Goal: Transaction & Acquisition: Purchase product/service

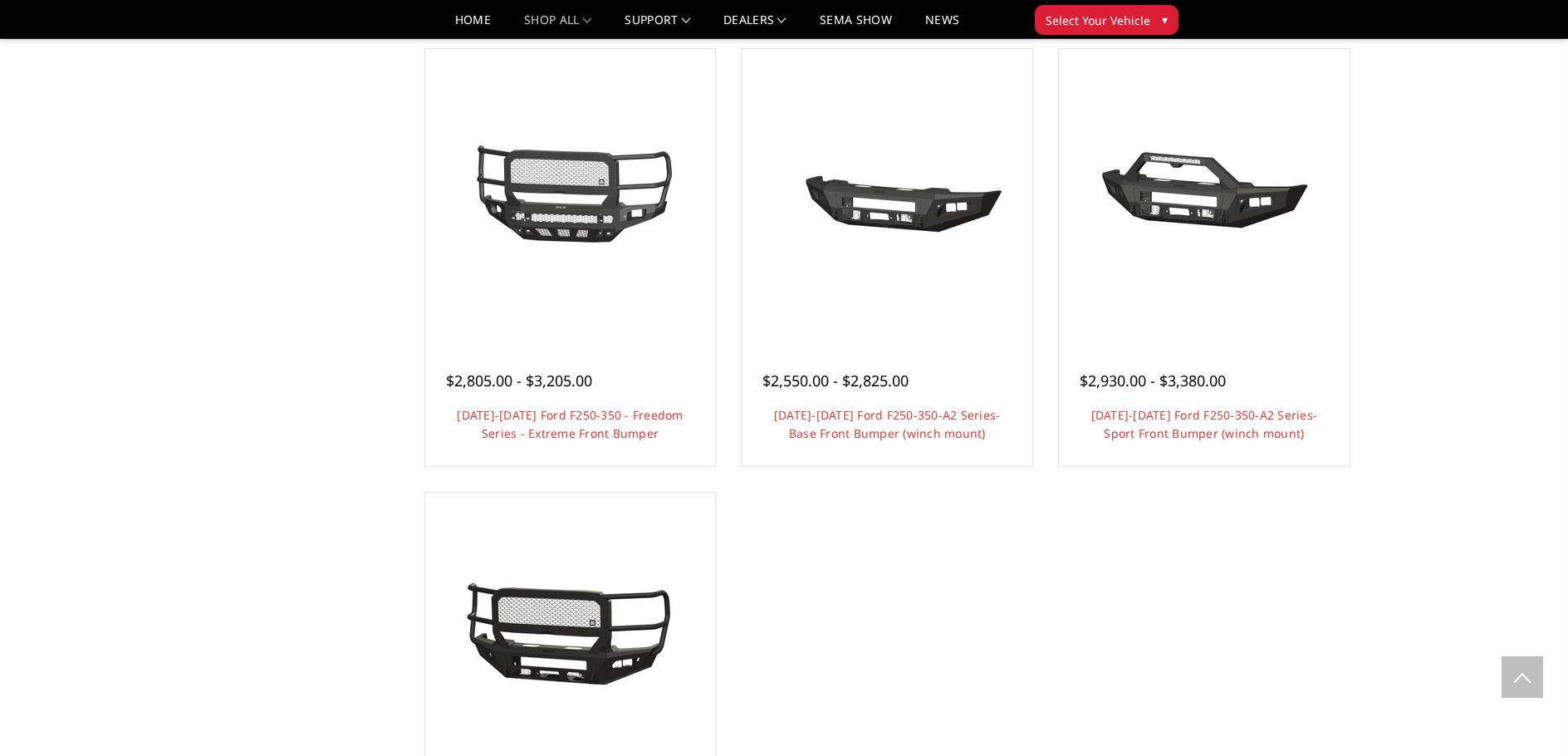
scroll to position [914, 0]
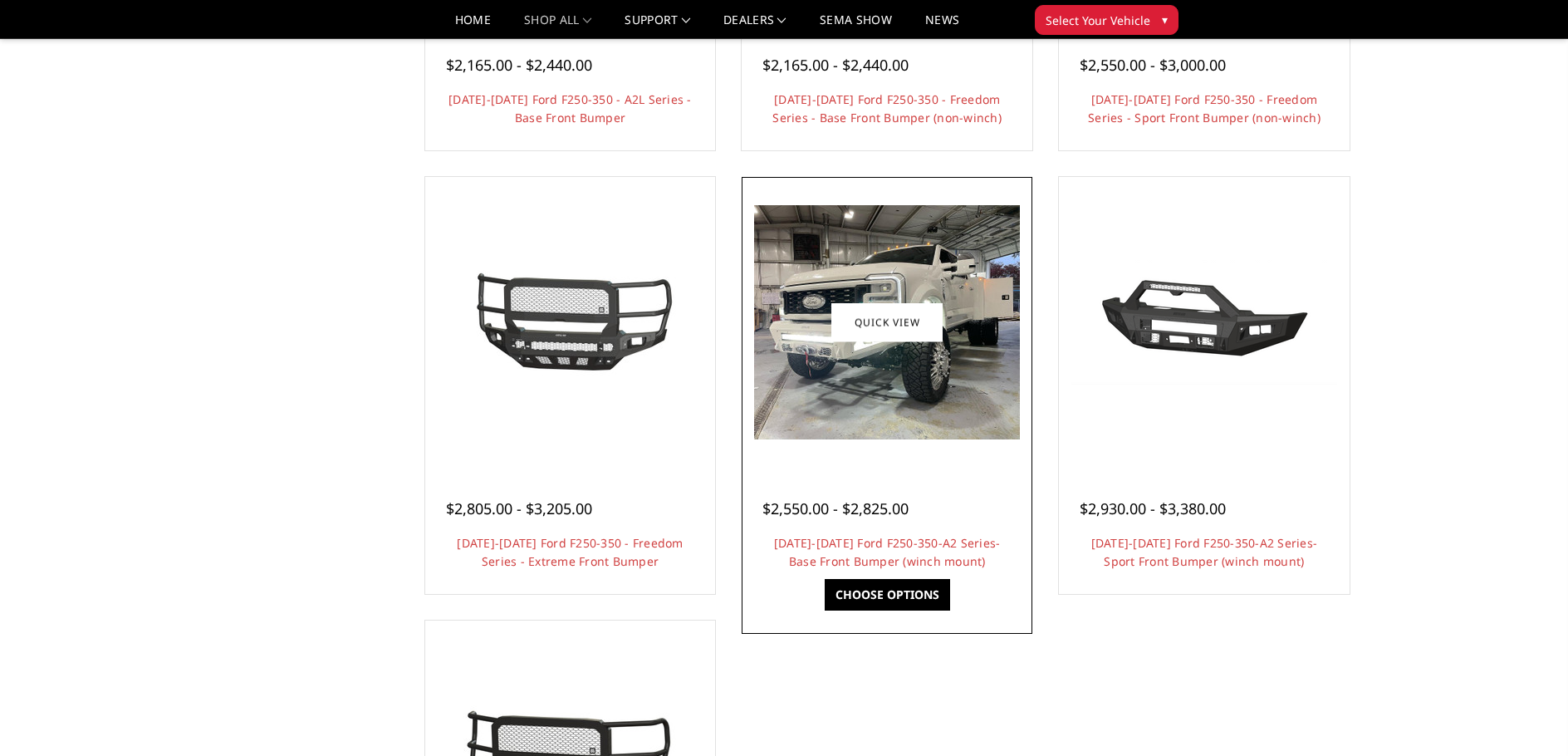
click at [888, 374] on img at bounding box center [887, 322] width 266 height 234
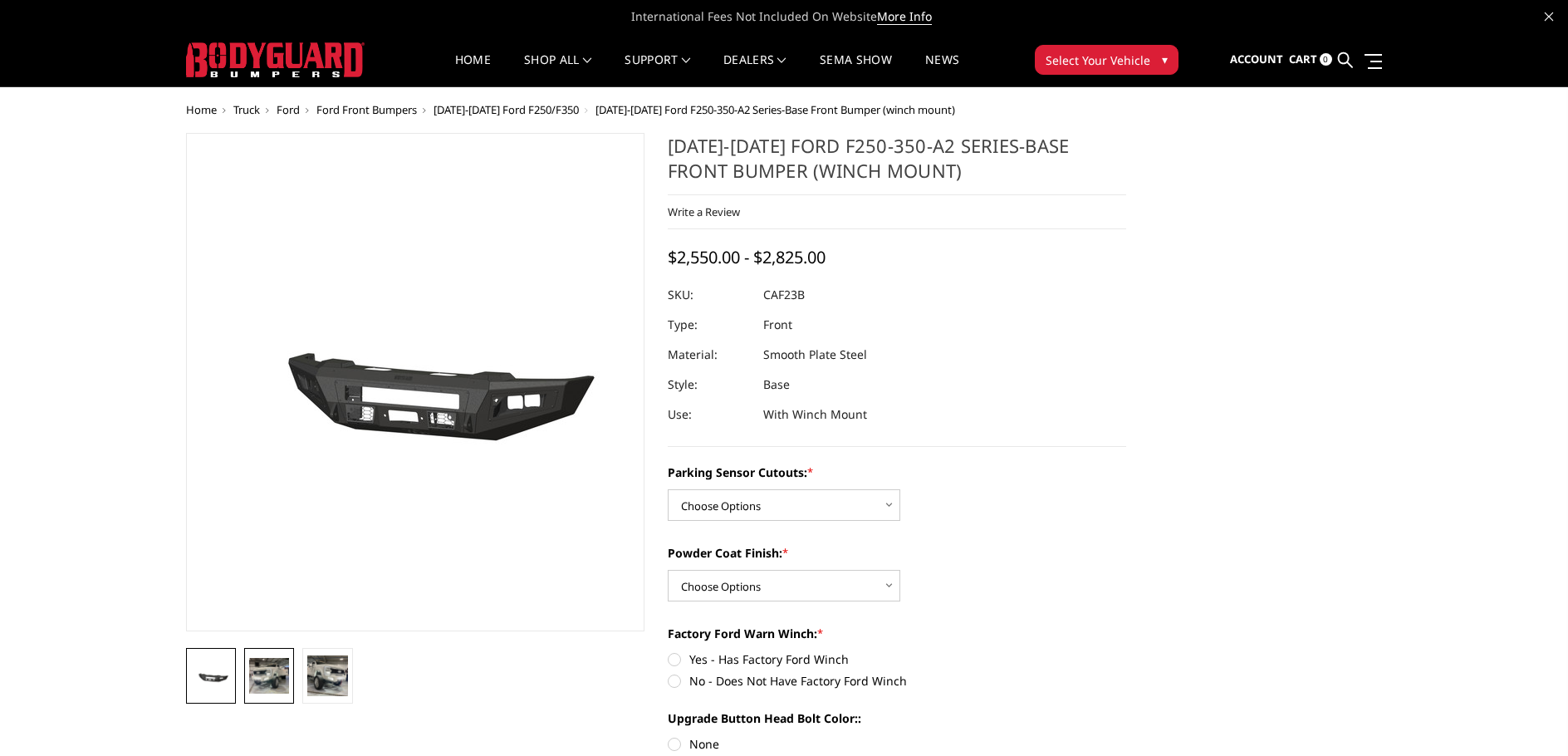
click at [266, 689] on img at bounding box center [269, 675] width 40 height 35
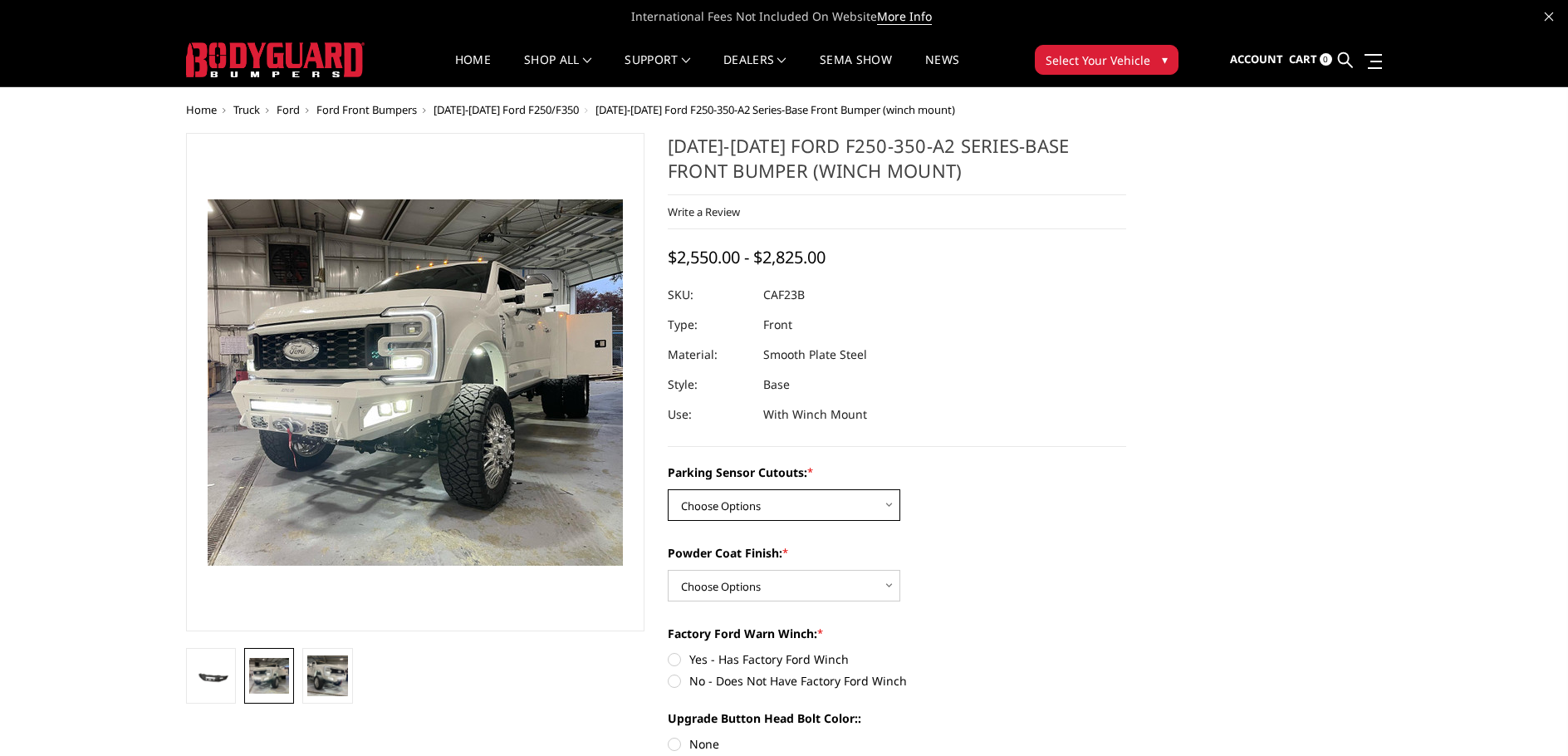
click at [738, 513] on select "Choose Options No-Without Parking Sensor Cutouts Yes-With Parking Sensor Cutouts" at bounding box center [784, 504] width 232 height 31
select select "2398"
click at [667, 489] on select "Choose Options No-Without Parking Sensor Cutouts Yes-With Parking Sensor Cutouts" at bounding box center [784, 504] width 232 height 31
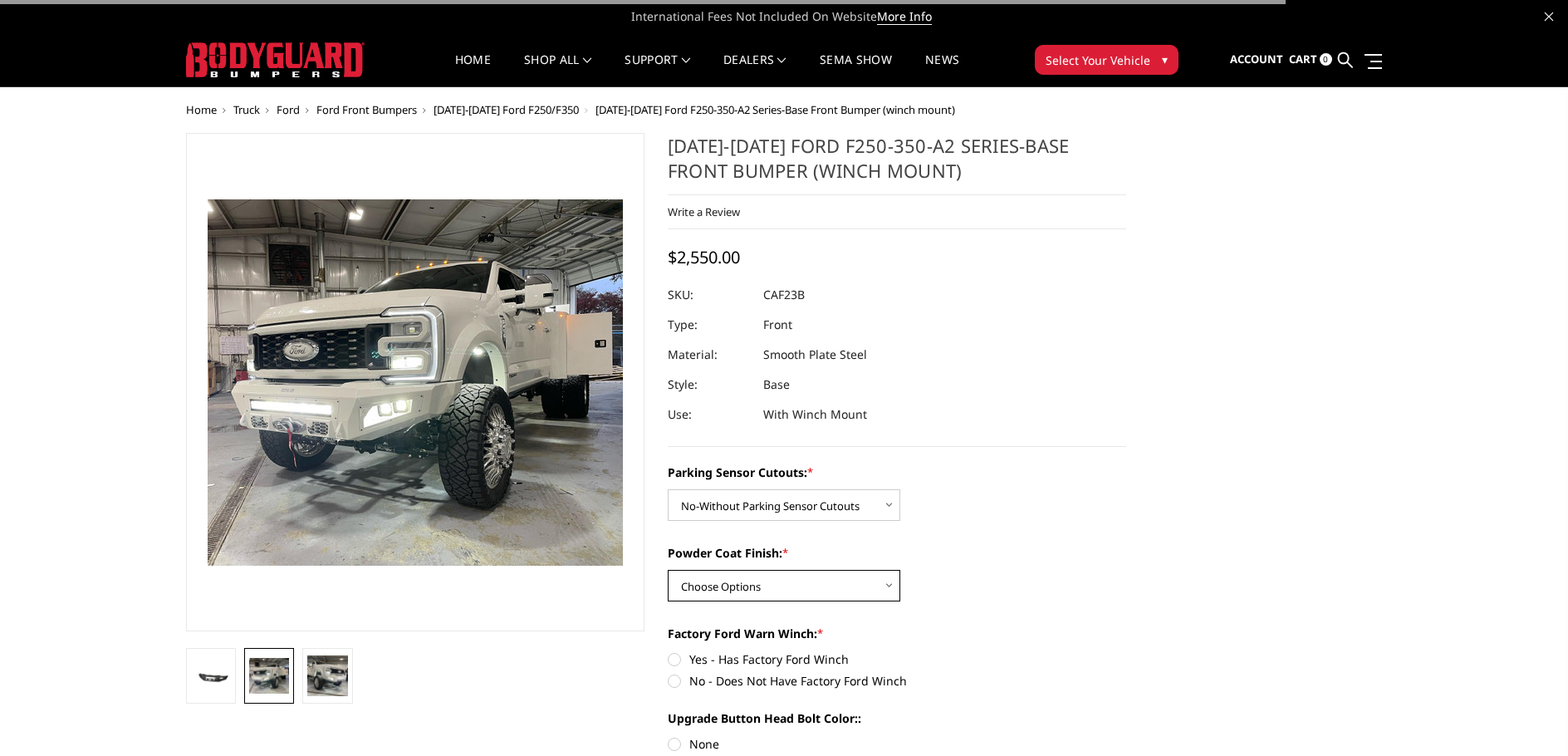
click at [743, 589] on select "Choose Options Bare Metal Textured Black Powder Coat" at bounding box center [784, 585] width 232 height 31
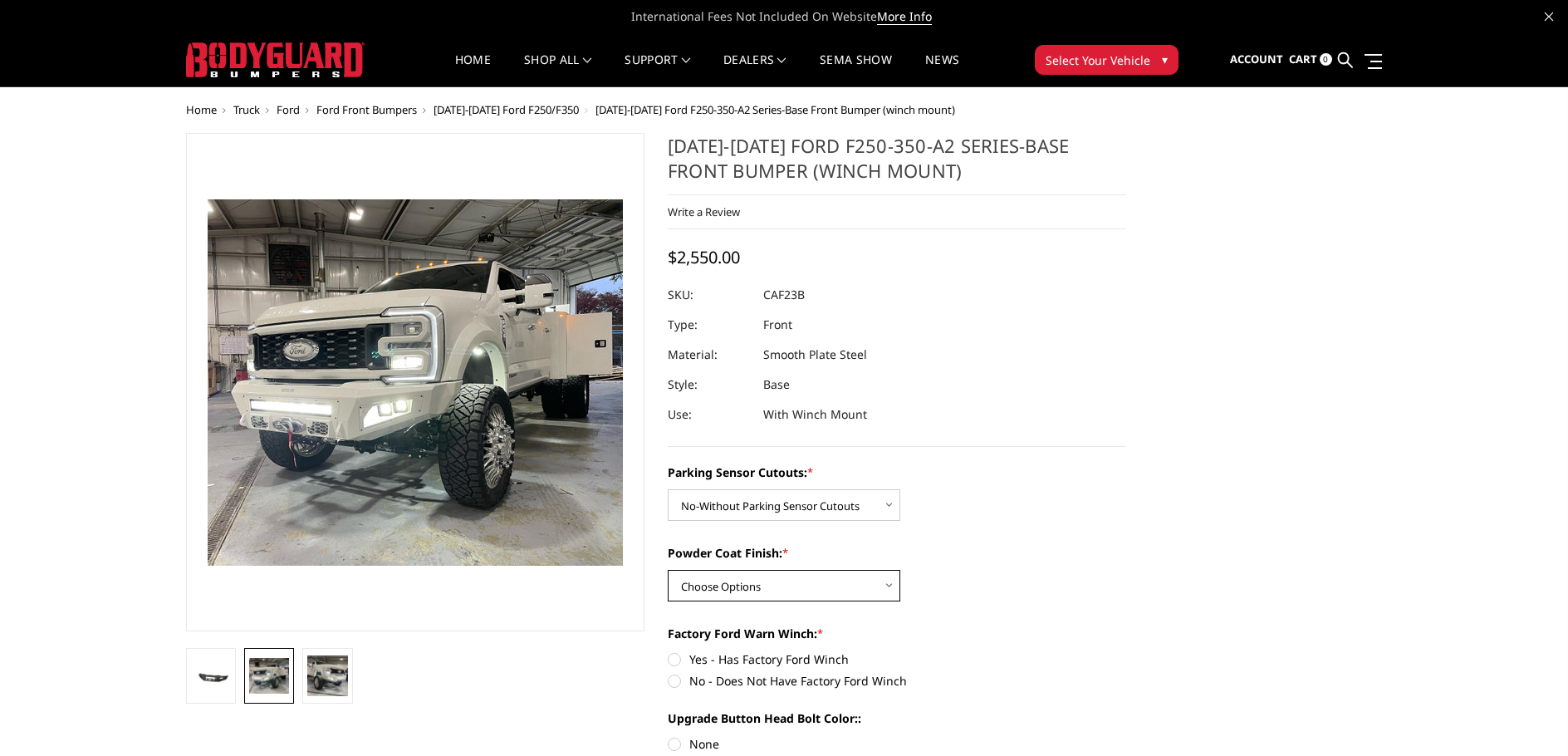
select select "2401"
click at [667, 570] on select "Choose Options Bare Metal Textured Black Powder Coat" at bounding box center [784, 585] width 232 height 31
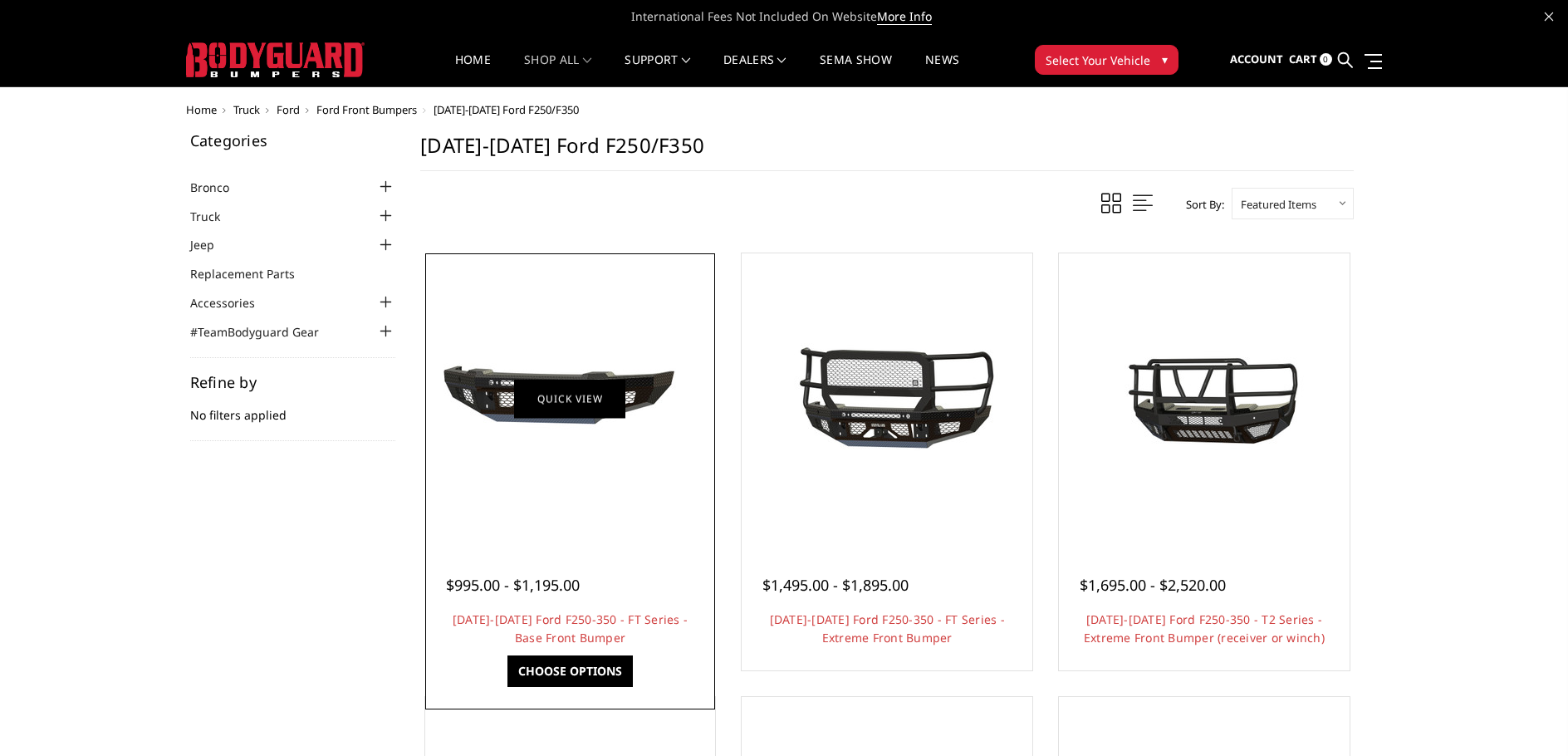
click at [586, 395] on link "Quick view" at bounding box center [570, 397] width 111 height 39
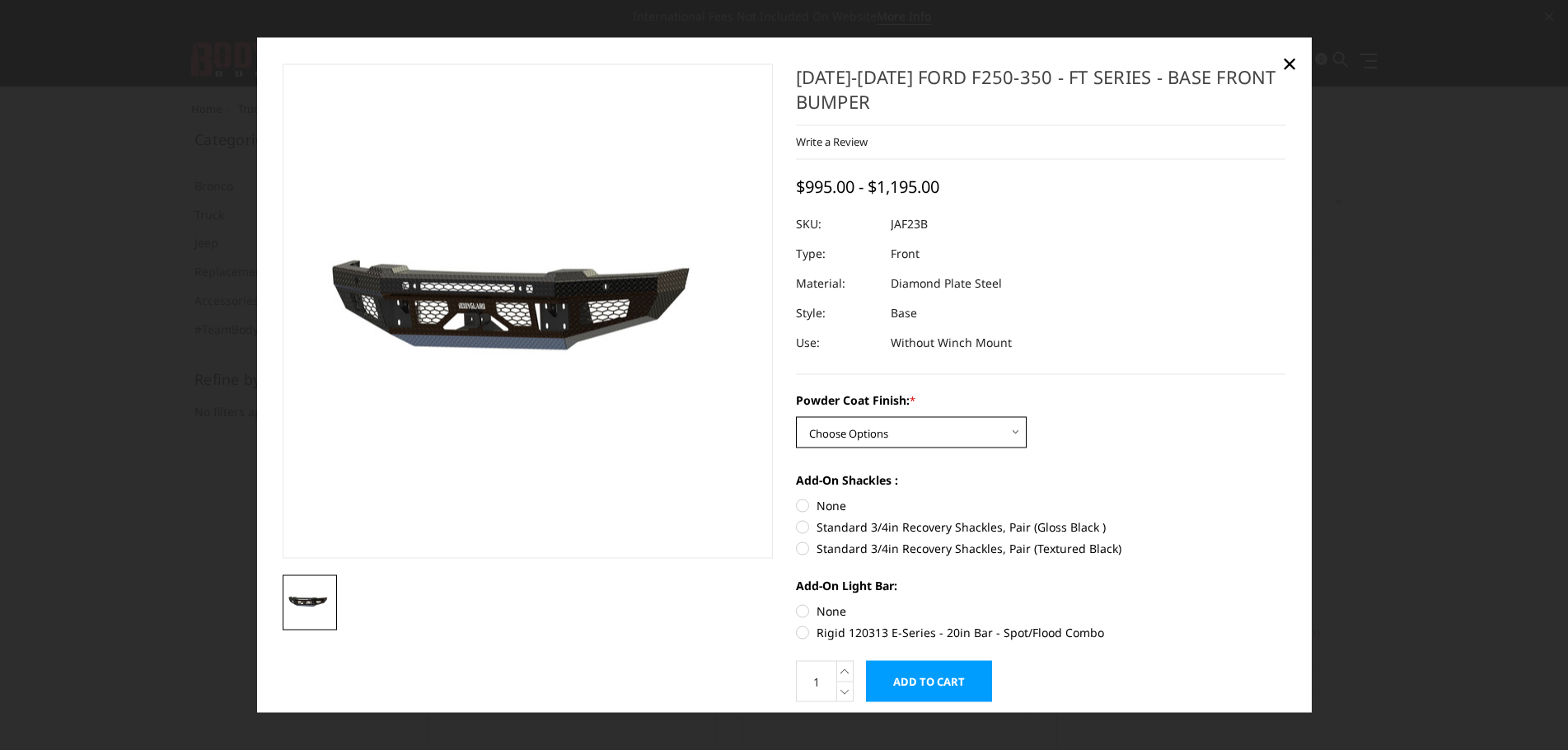
click at [944, 430] on select "Choose Options Bare Metal Gloss Black Powder Coat Textured Black Powder Coat" at bounding box center [911, 432] width 230 height 31
select select "3380"
click at [796, 417] on select "Choose Options Bare Metal Gloss Black Powder Coat Textured Black Powder Coat" at bounding box center [911, 432] width 230 height 31
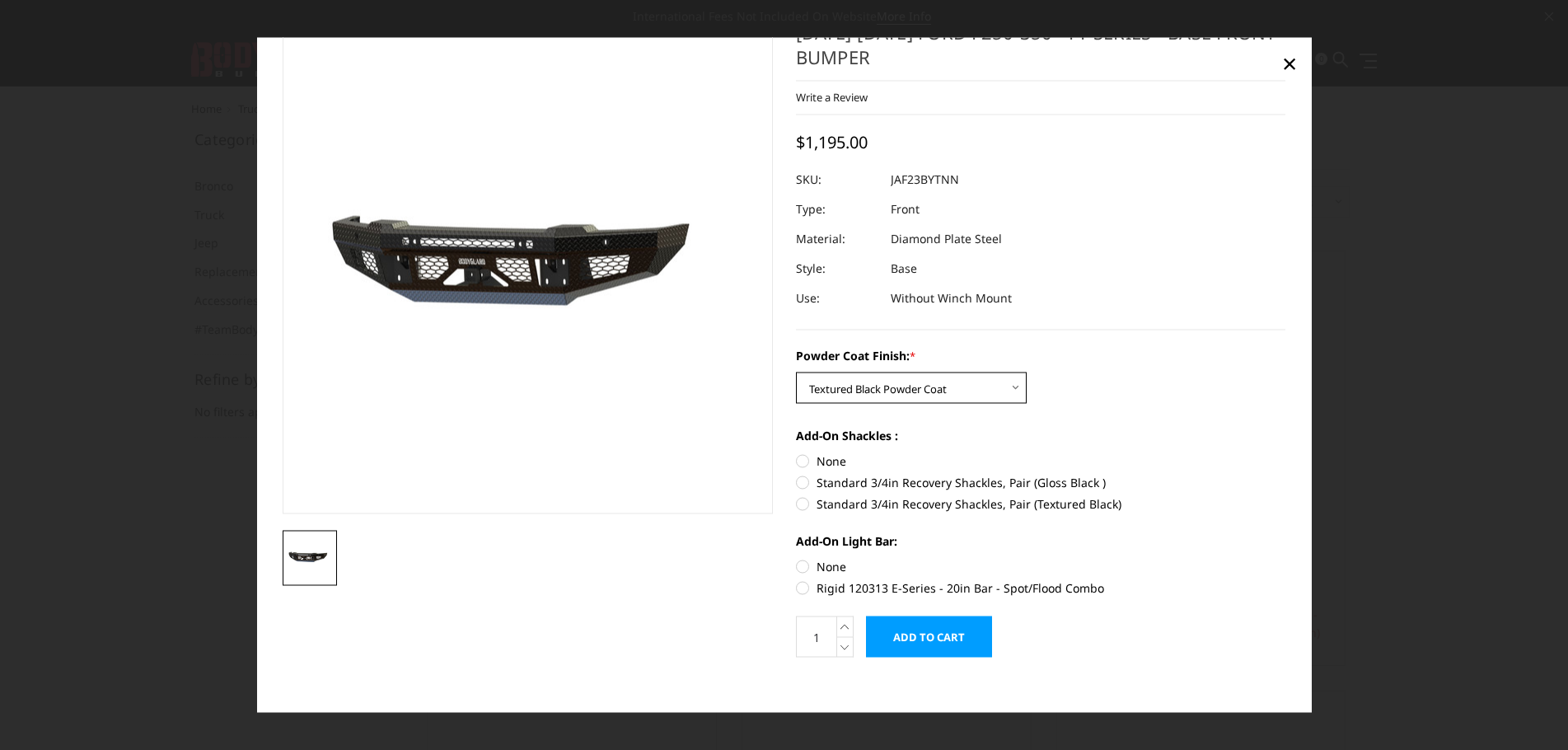
scroll to position [56, 0]
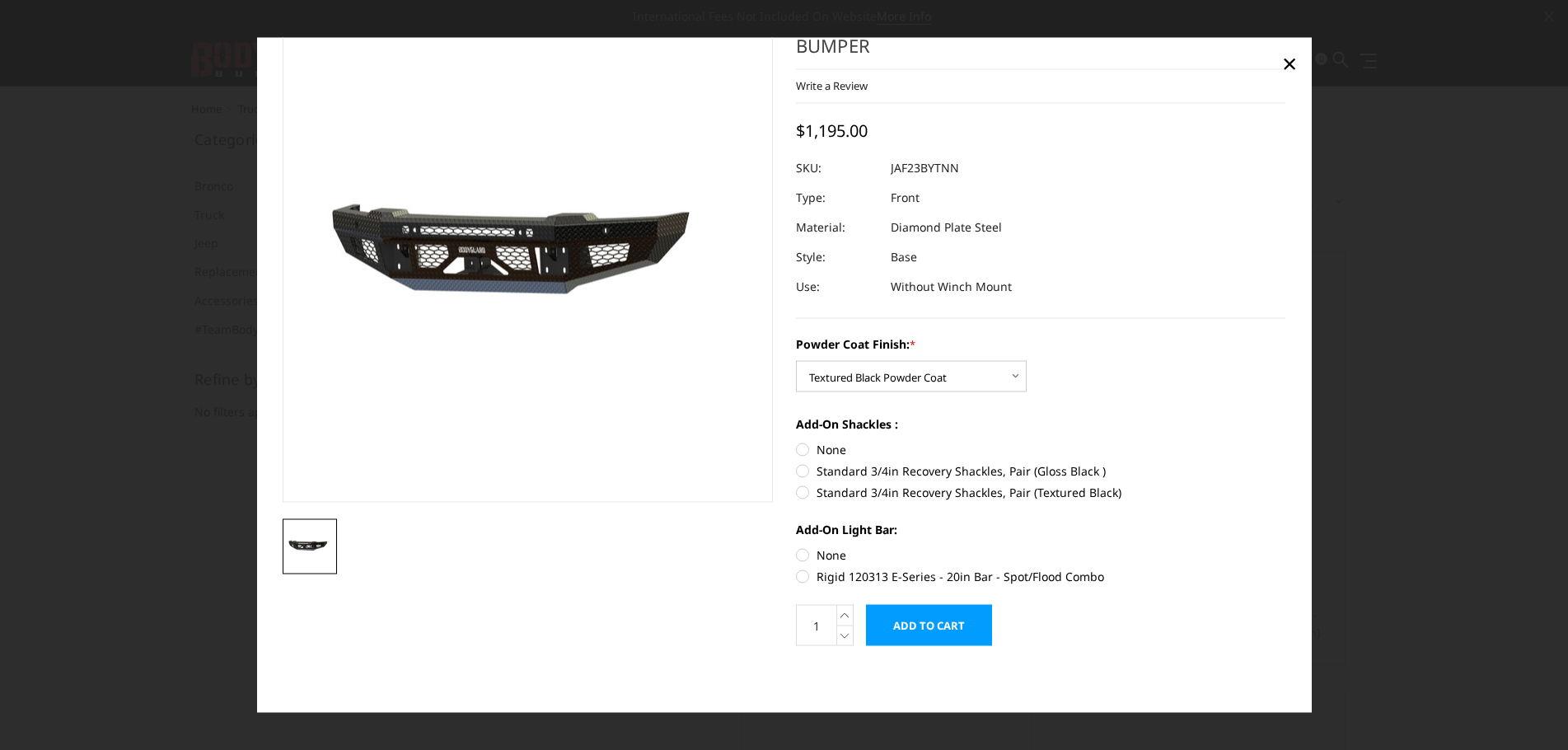
click at [796, 470] on label "Standard 3/4in Recovery Shackles, Pair (Gloss Black )" at bounding box center [1042, 471] width 491 height 17
click at [1286, 442] on input "Standard 3/4in Recovery Shackles, Pair (Gloss Black )" at bounding box center [1286, 441] width 1 height 1
radio input "true"
click at [796, 470] on label "Standard 3/4in Recovery Shackles, Pair (Gloss Black )" at bounding box center [1042, 471] width 491 height 17
click at [1286, 442] on input "Standard 3/4in Recovery Shackles, Pair (Gloss Black )" at bounding box center [1286, 441] width 1 height 1
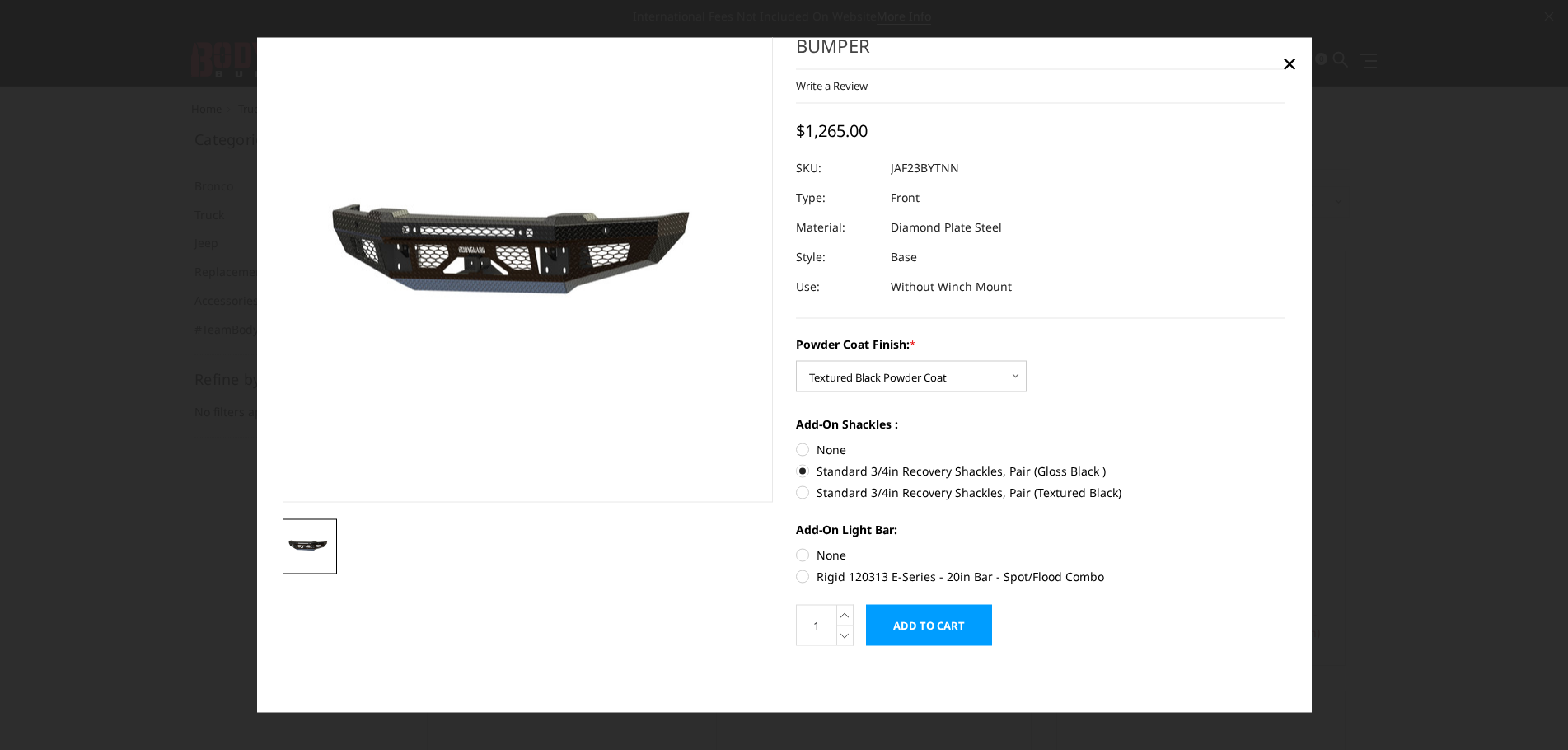
click at [796, 556] on label "None" at bounding box center [1042, 554] width 491 height 17
click at [796, 547] on input "None" at bounding box center [796, 546] width 1 height 1
radio input "true"
click at [797, 454] on label "None" at bounding box center [1042, 449] width 491 height 17
click at [797, 442] on input "None" at bounding box center [796, 441] width 1 height 1
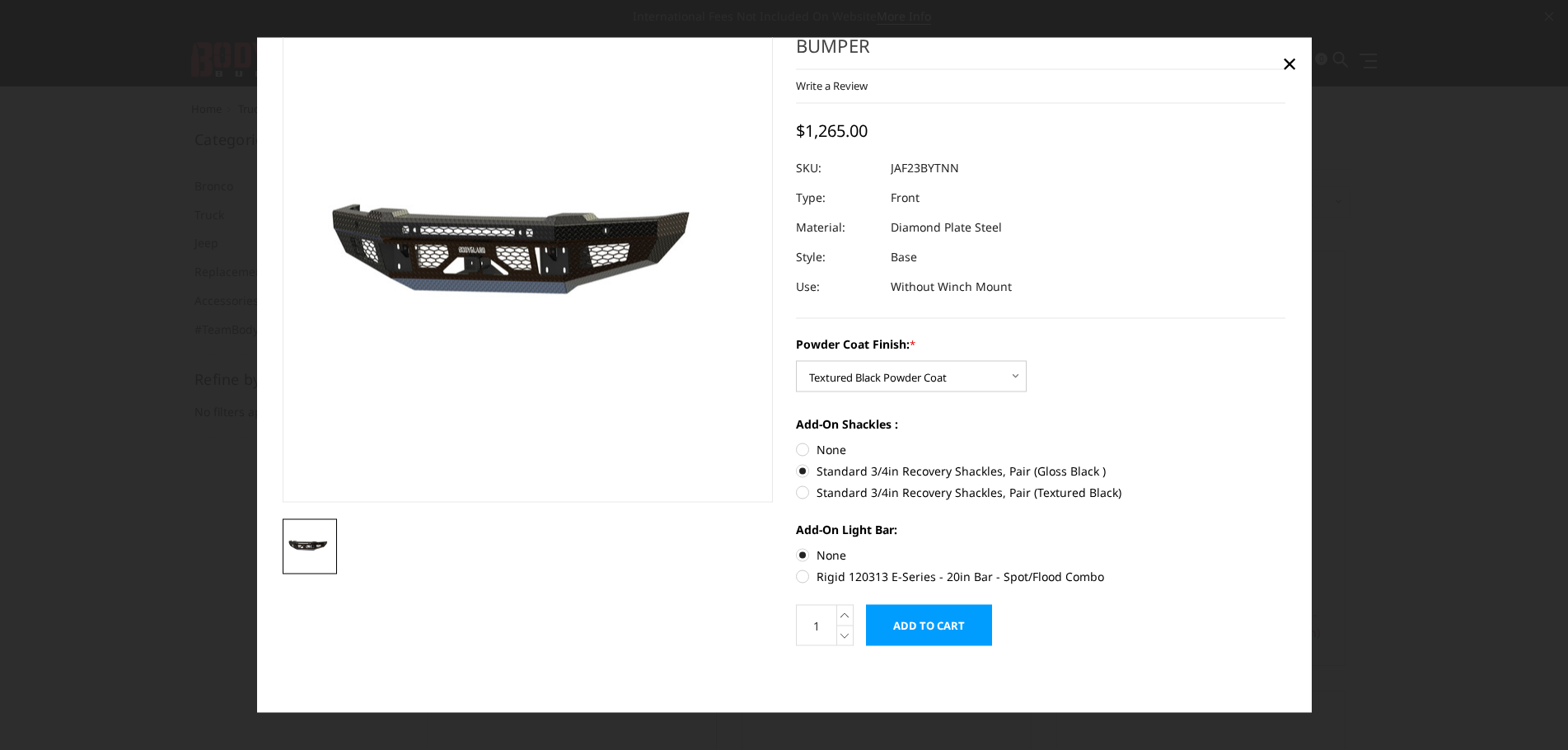
radio input "true"
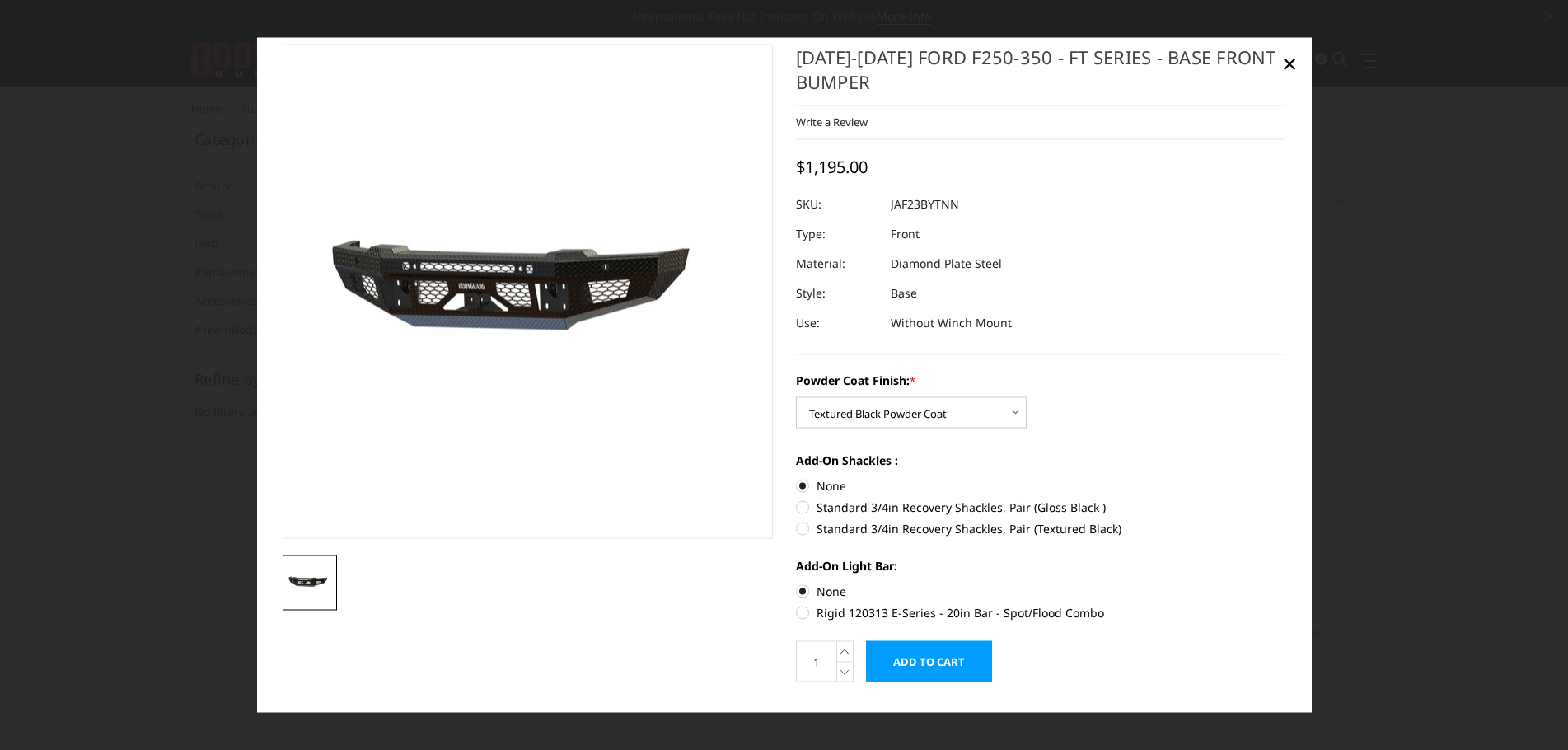
scroll to position [0, 0]
